Goal: Task Accomplishment & Management: Manage account settings

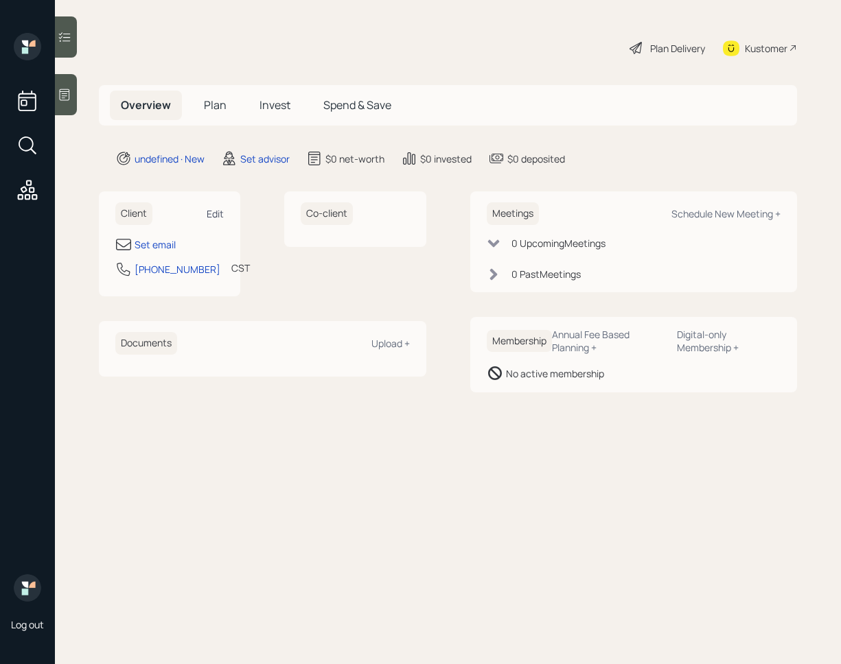
click at [213, 216] on div "Edit" at bounding box center [215, 213] width 17 height 13
select select "America/Chicago"
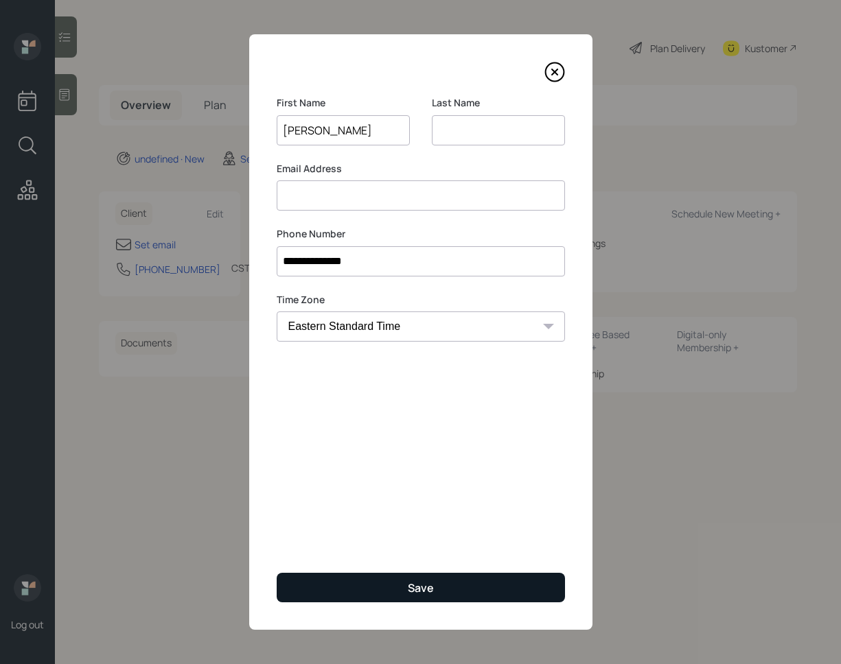
type input "Sherry"
click at [419, 582] on div "Save" at bounding box center [421, 588] width 26 height 15
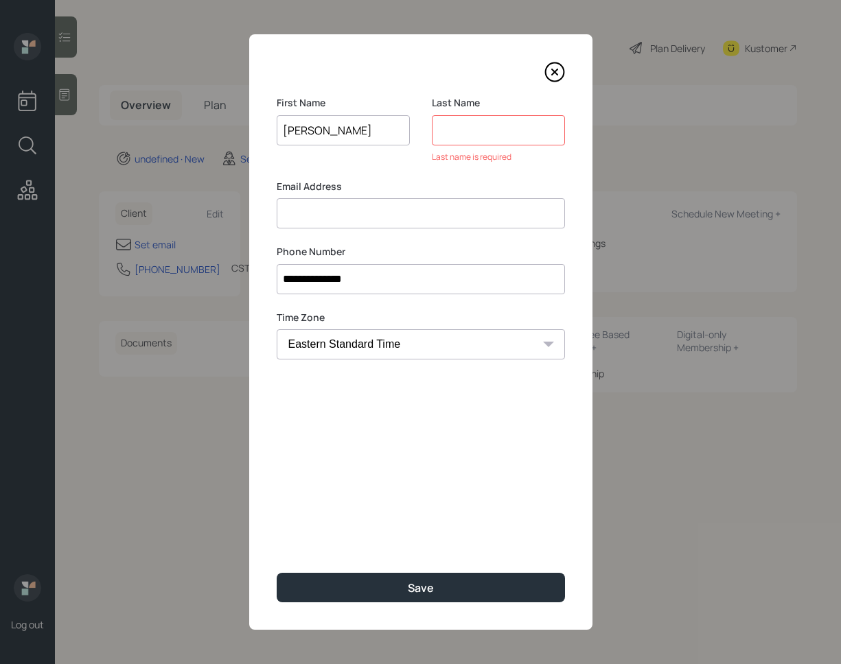
click at [482, 138] on input at bounding box center [498, 130] width 133 height 30
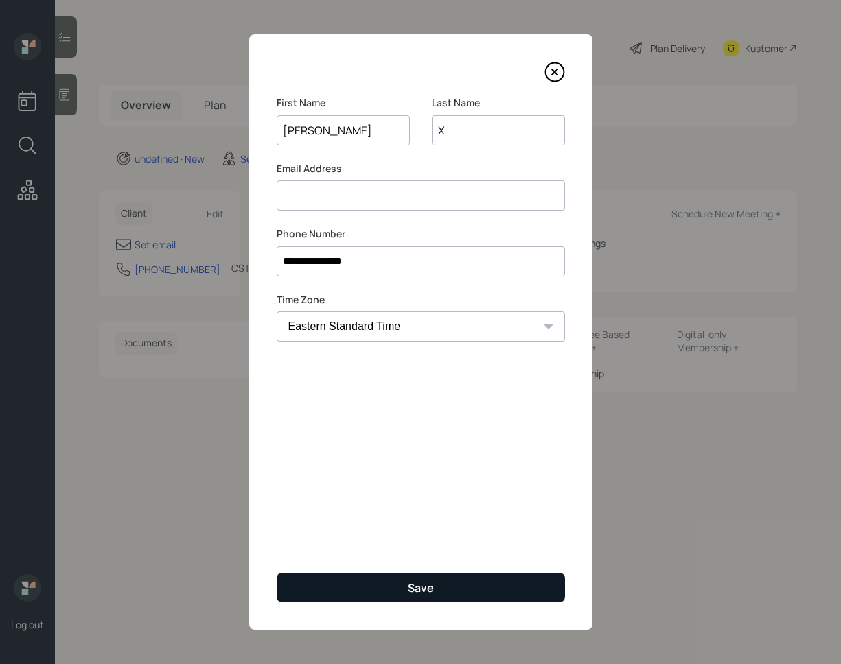
type input "X"
click at [392, 585] on button "Save" at bounding box center [421, 588] width 288 height 30
